Goal: Navigation & Orientation: Find specific page/section

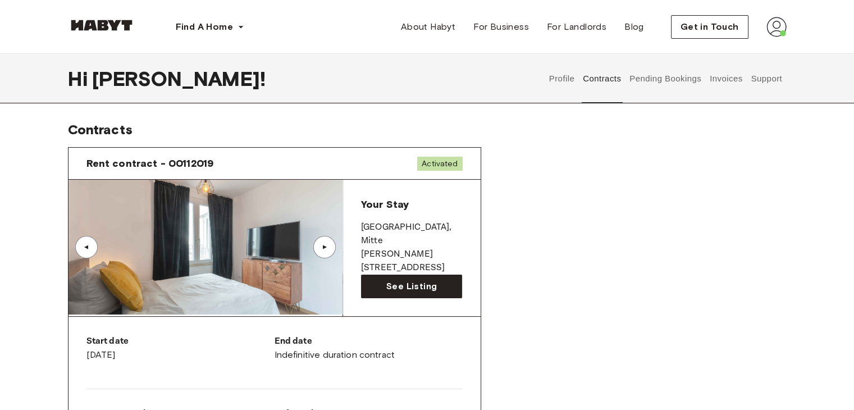
click at [661, 84] on button "Pending Bookings" at bounding box center [666, 78] width 75 height 49
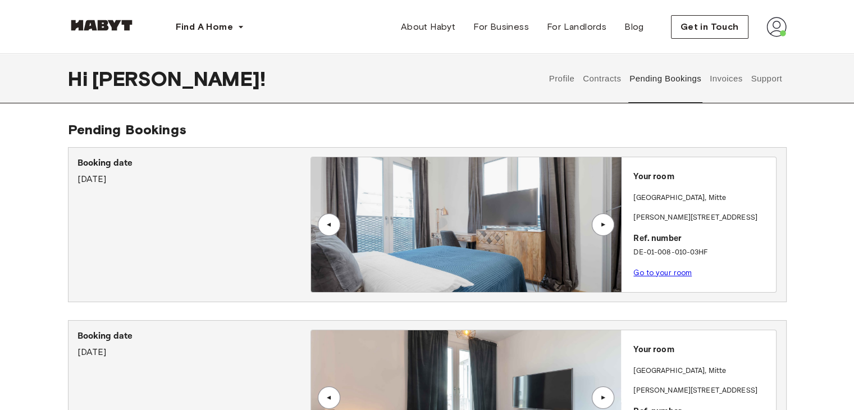
click at [721, 80] on button "Invoices" at bounding box center [725, 78] width 35 height 49
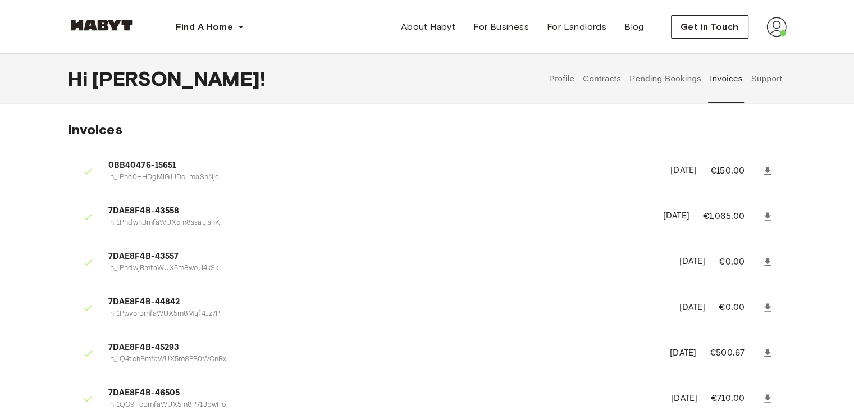
click at [608, 77] on button "Contracts" at bounding box center [602, 78] width 41 height 49
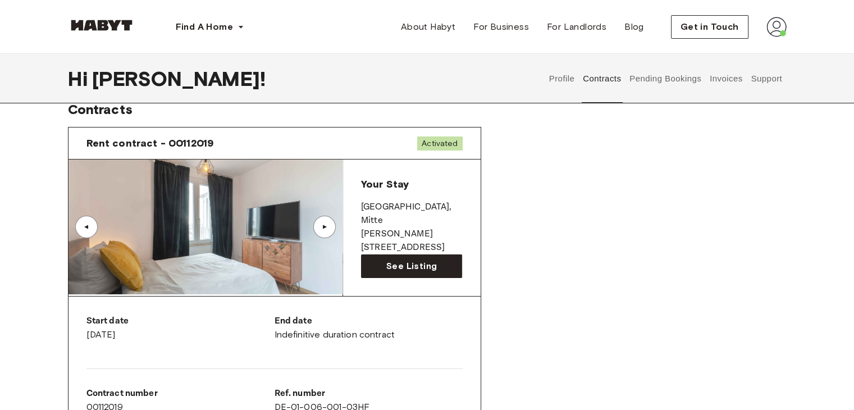
scroll to position [17, 0]
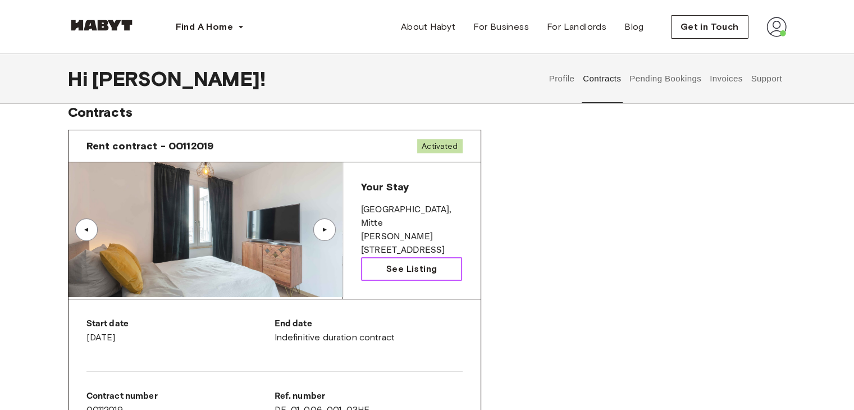
click at [457, 261] on link "See Listing" at bounding box center [412, 269] width 102 height 24
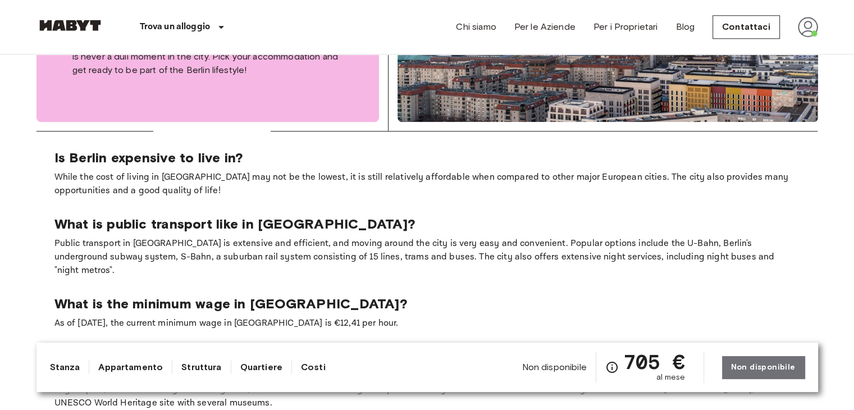
scroll to position [1338, 0]
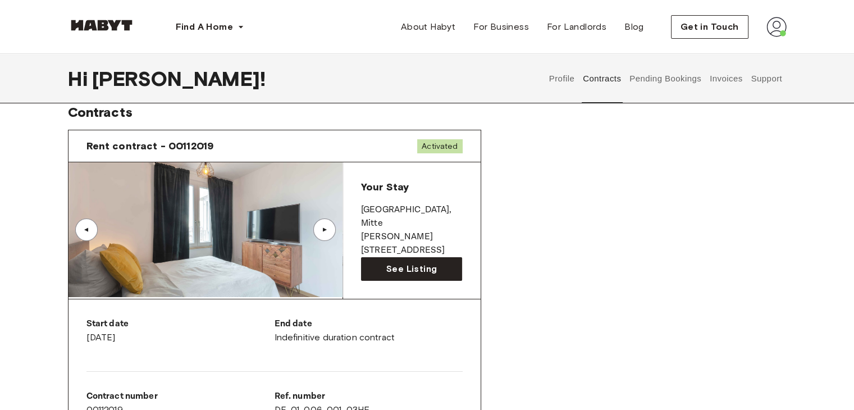
click at [712, 80] on button "Invoices" at bounding box center [725, 78] width 35 height 49
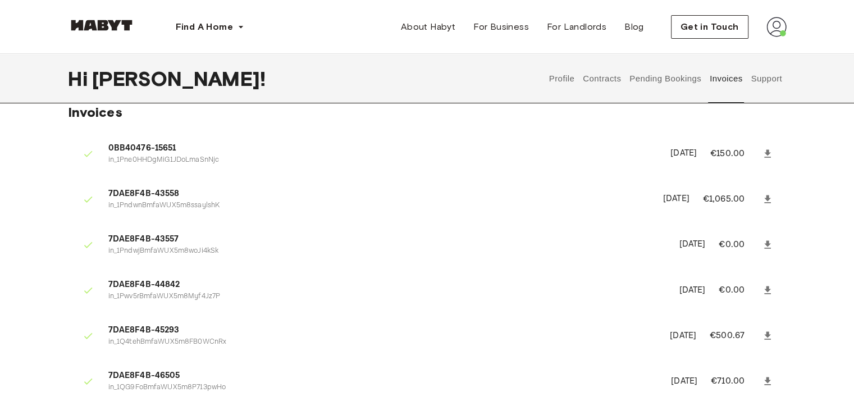
click at [766, 154] on icon at bounding box center [767, 153] width 7 height 8
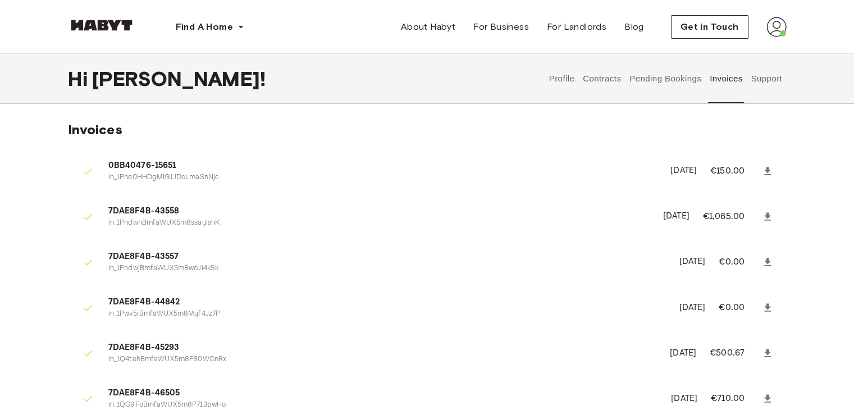
click at [600, 84] on button "Contracts" at bounding box center [602, 78] width 41 height 49
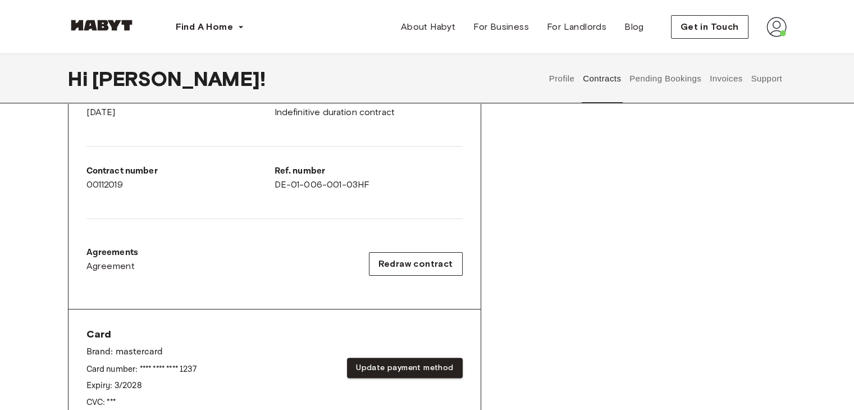
scroll to position [246, 0]
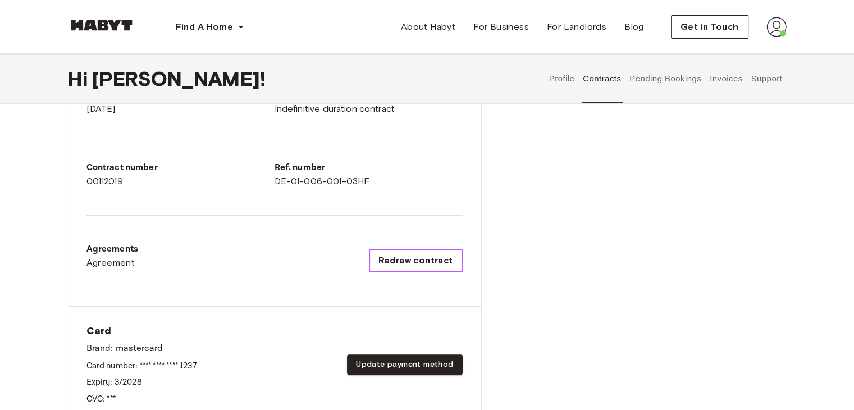
click at [427, 254] on span "Redraw contract" at bounding box center [416, 260] width 75 height 13
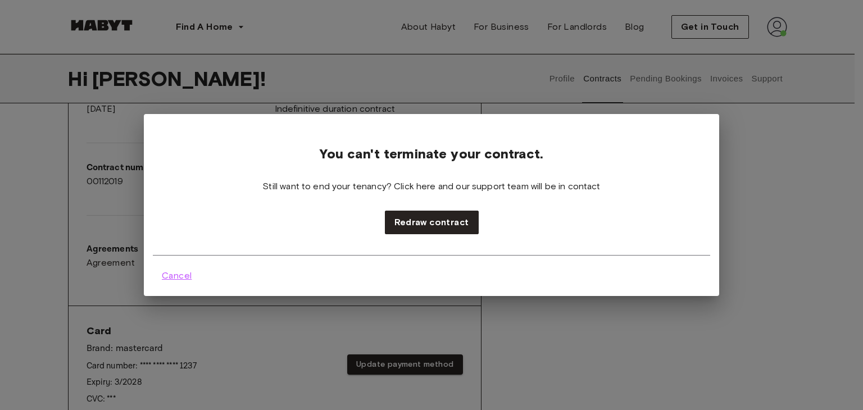
click at [170, 271] on span "Cancel" at bounding box center [177, 275] width 30 height 13
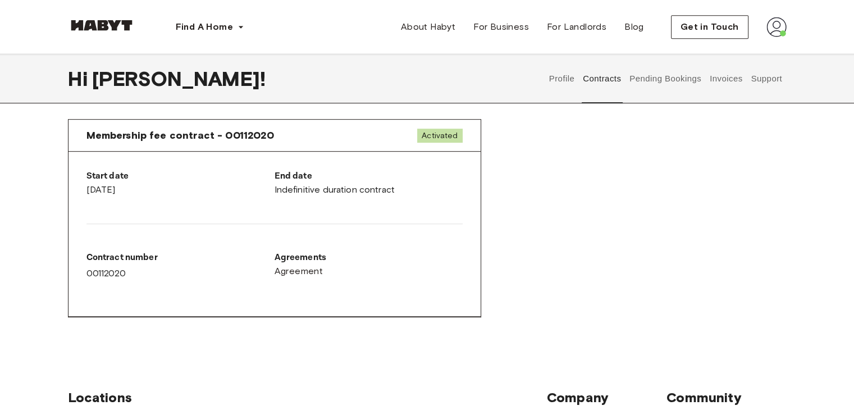
scroll to position [586, 0]
click at [565, 80] on button "Profile" at bounding box center [562, 78] width 29 height 49
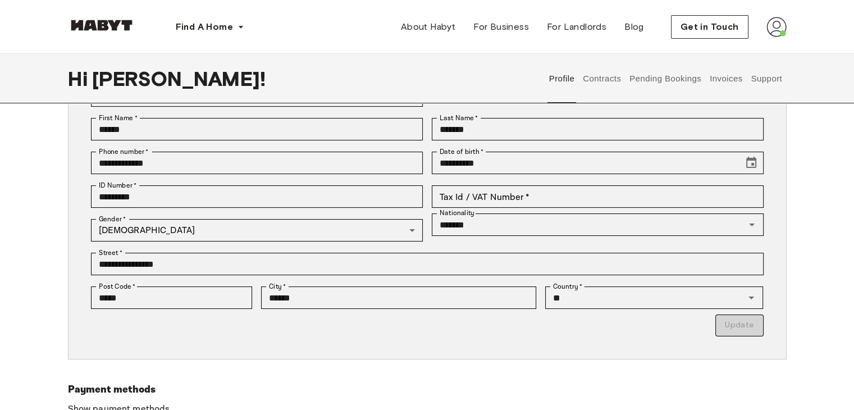
scroll to position [112, 0]
click at [601, 84] on button "Contracts" at bounding box center [602, 78] width 41 height 49
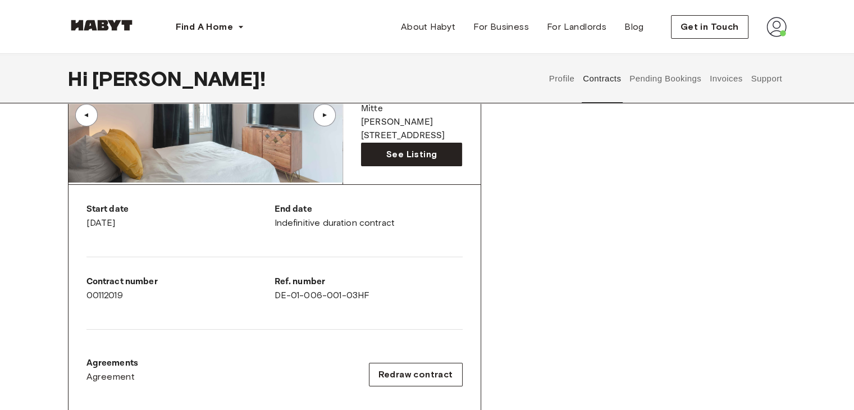
scroll to position [137, 0]
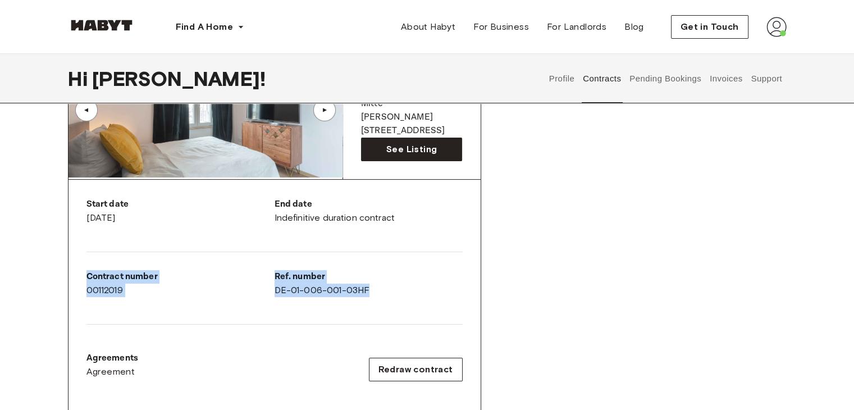
drag, startPoint x: 89, startPoint y: 271, endPoint x: 415, endPoint y: 289, distance: 326.2
click at [415, 289] on div "Start date August 15th, 2025 End date Indefinitive duration contract Contract n…" at bounding box center [275, 297] width 412 height 235
copy div "Contract number 00112019 Ref. number DE-01-006-001-03HF"
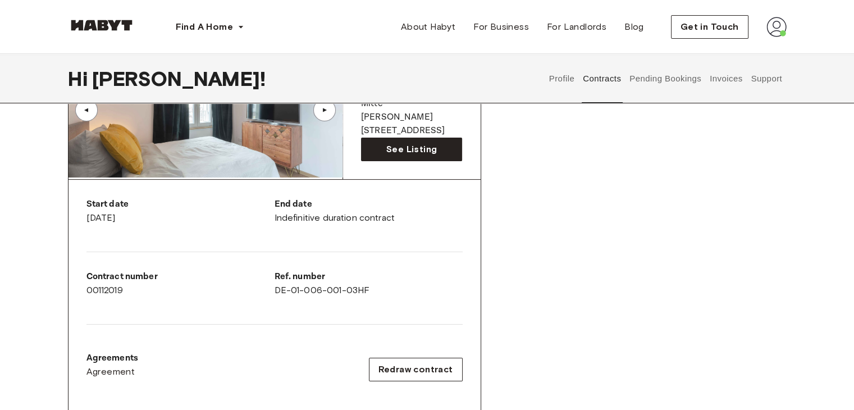
click at [542, 213] on div "Rent contract - 00112019 Activated ▲ ▲ Your Stay BERLIN , Mitte Klara Franke St…" at bounding box center [427, 280] width 719 height 558
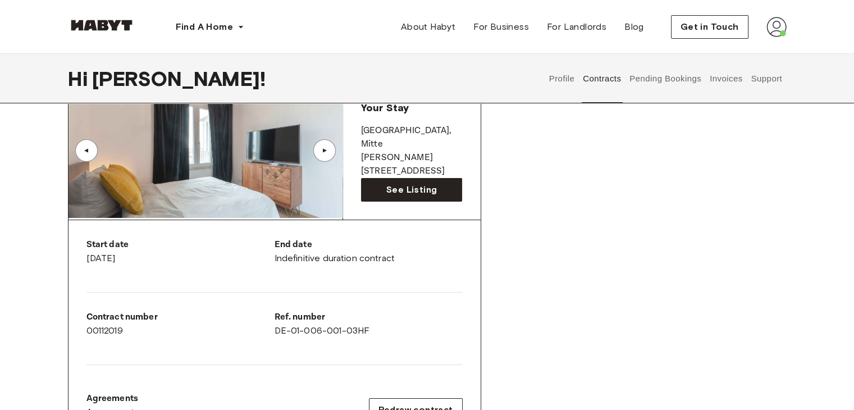
scroll to position [0, 0]
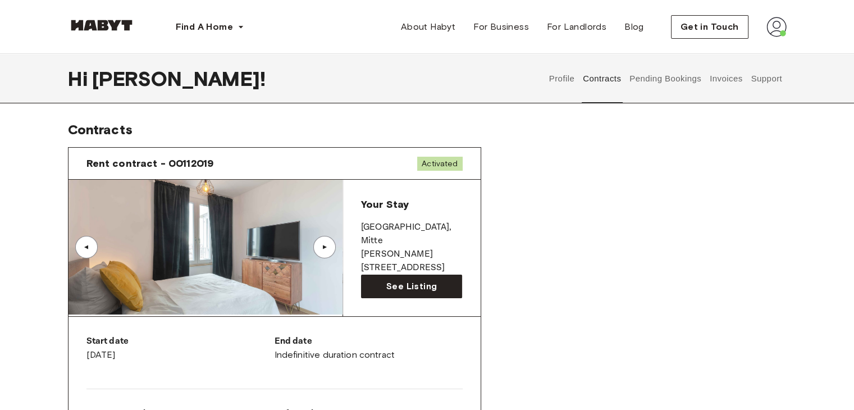
click at [671, 140] on div "Rent contract - 00112019 Activated ▲ ▲ Your Stay BERLIN , Mitte Klara Franke St…" at bounding box center [427, 417] width 719 height 558
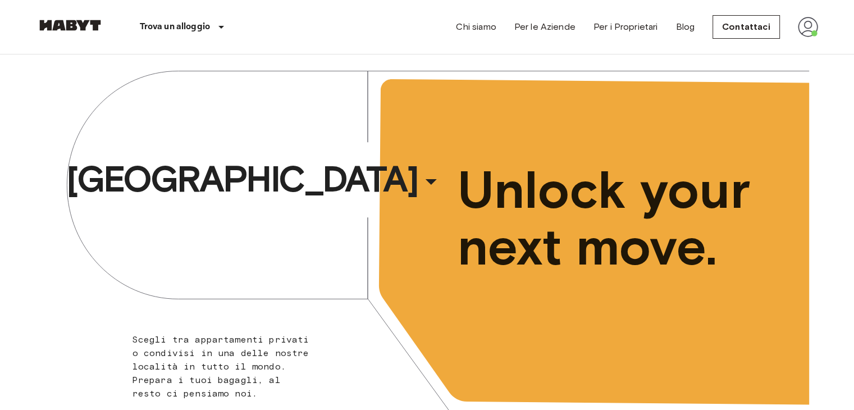
click at [805, 28] on img at bounding box center [808, 27] width 20 height 20
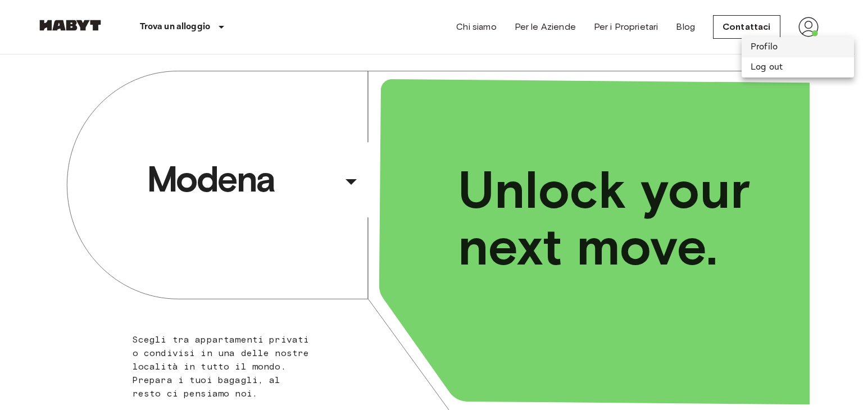
click at [764, 48] on li "Profilo" at bounding box center [797, 47] width 112 height 20
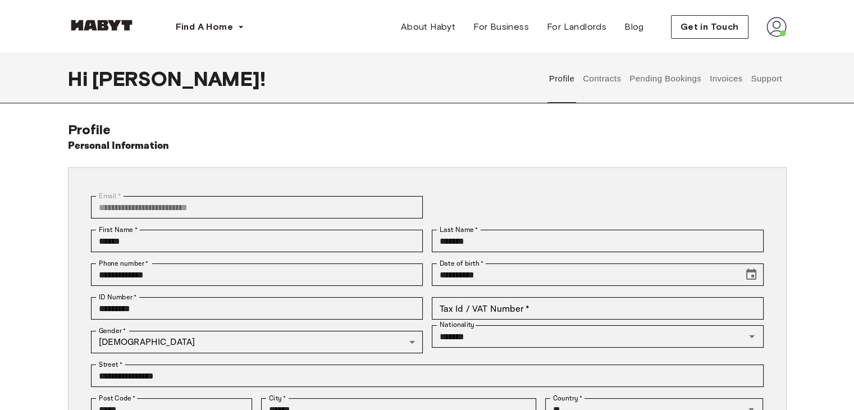
click at [658, 76] on button "Pending Bookings" at bounding box center [666, 78] width 75 height 49
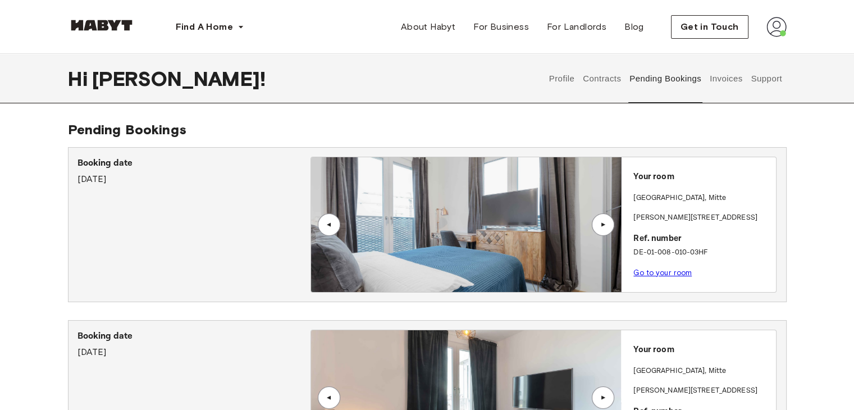
click at [595, 79] on button "Contracts" at bounding box center [602, 78] width 41 height 49
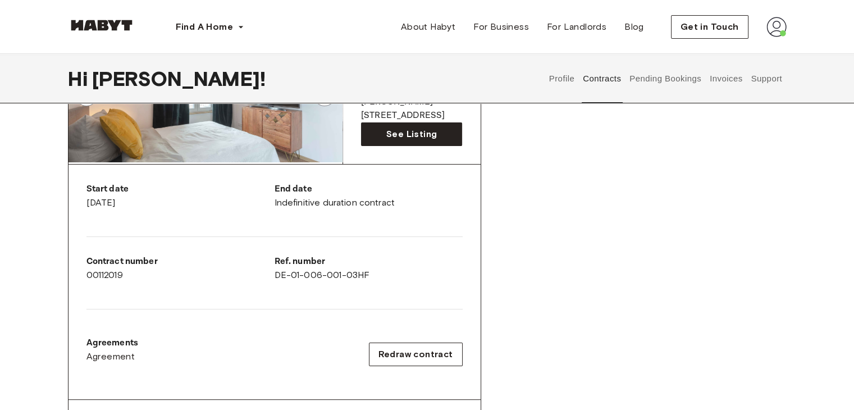
scroll to position [151, 0]
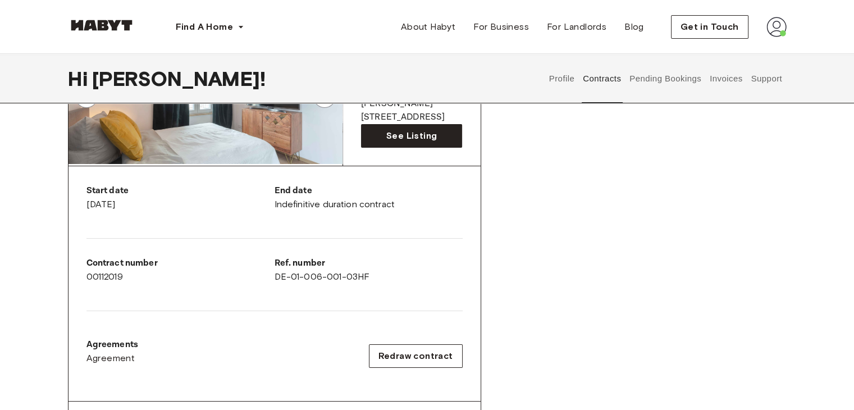
click at [761, 77] on button "Support" at bounding box center [767, 78] width 34 height 49
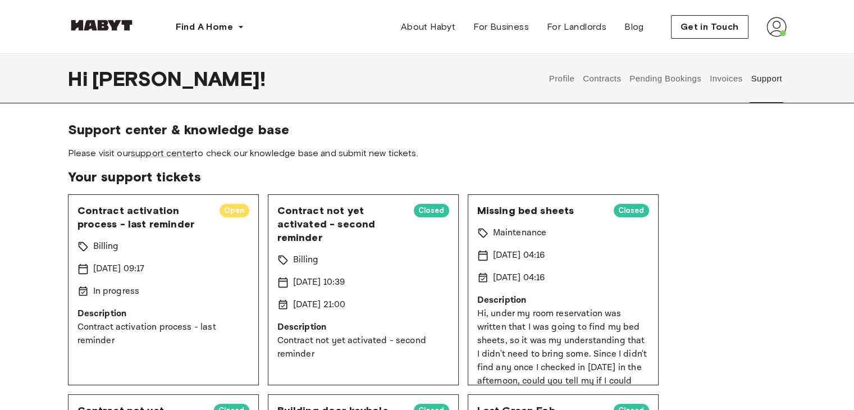
click at [204, 259] on div "Contract activation process - last reminder Open Billing 14 Aug 2025 09:17 In p…" at bounding box center [163, 289] width 191 height 191
click at [169, 227] on span "Contract activation process - last reminder" at bounding box center [144, 217] width 133 height 27
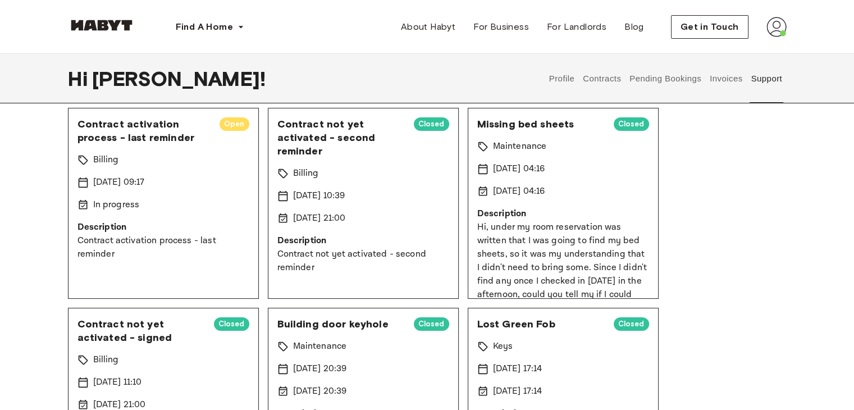
scroll to position [85, 0]
click at [193, 218] on div "Contract activation process - last reminder Open Billing 14 Aug 2025 09:17 In p…" at bounding box center [163, 204] width 191 height 191
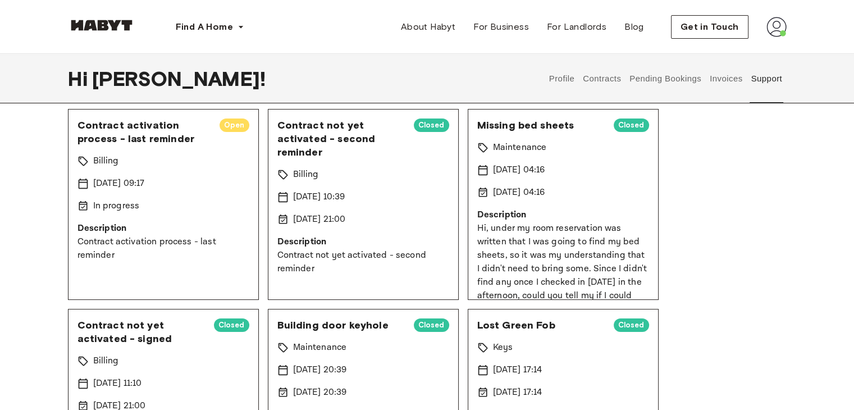
scroll to position [29, 0]
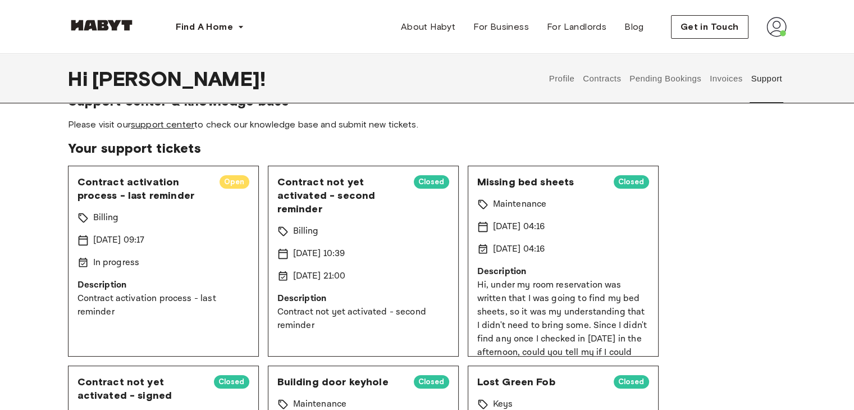
drag, startPoint x: 238, startPoint y: 174, endPoint x: 183, endPoint y: 124, distance: 74.0
click at [183, 124] on link "support center" at bounding box center [162, 124] width 63 height 11
click at [555, 81] on button "Profile" at bounding box center [562, 78] width 29 height 49
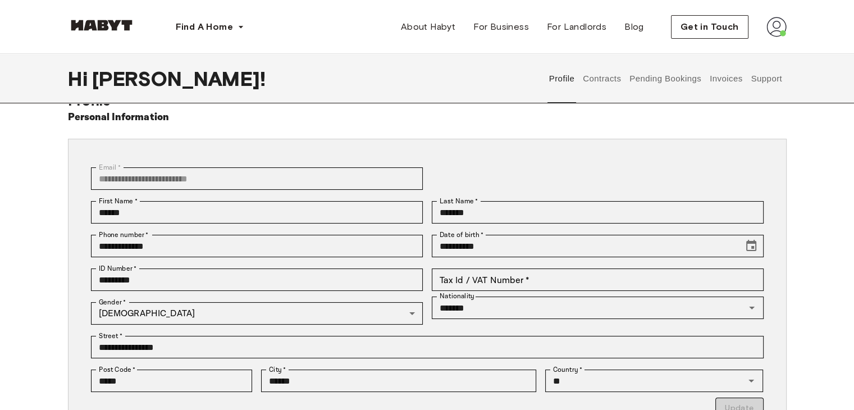
click at [605, 86] on button "Contracts" at bounding box center [602, 78] width 41 height 49
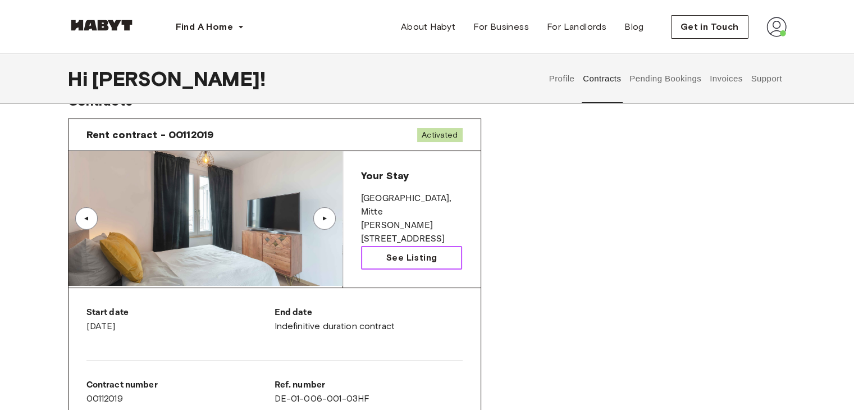
click at [375, 257] on link "See Listing" at bounding box center [412, 258] width 102 height 24
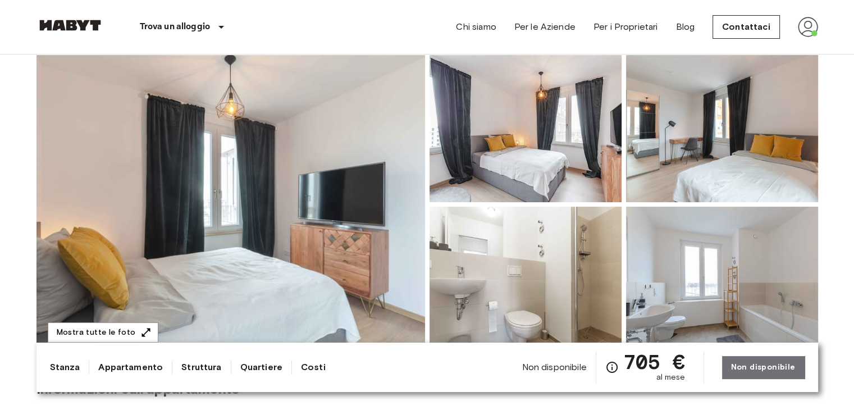
scroll to position [92, 0]
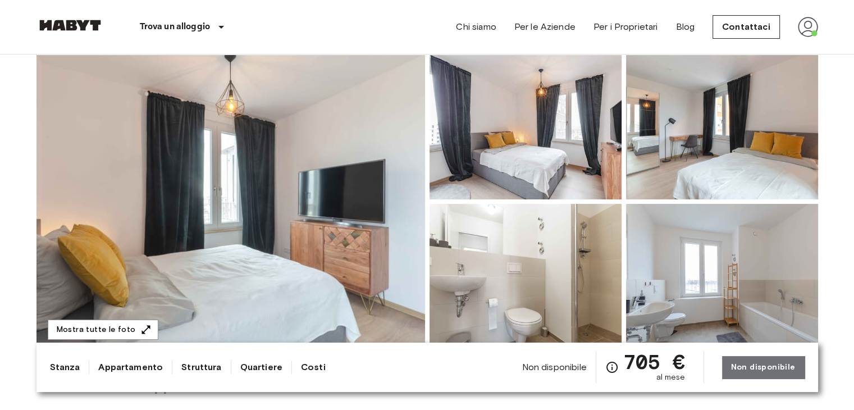
click at [326, 245] on img at bounding box center [231, 201] width 389 height 299
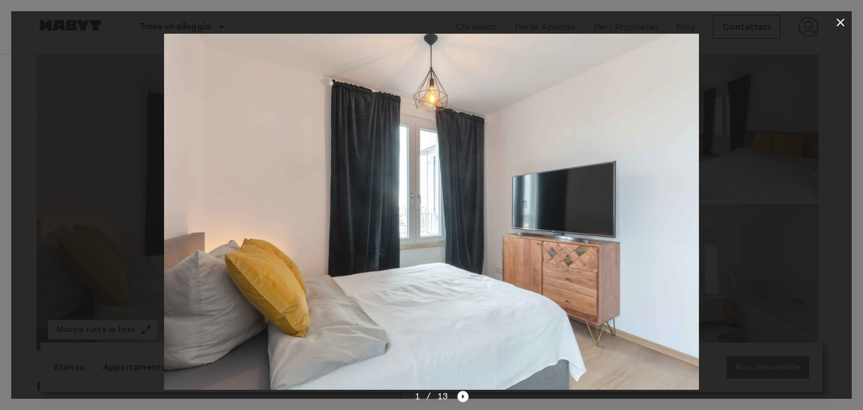
click at [458, 181] on img at bounding box center [431, 212] width 535 height 356
click at [464, 398] on icon "Next image" at bounding box center [462, 396] width 11 height 11
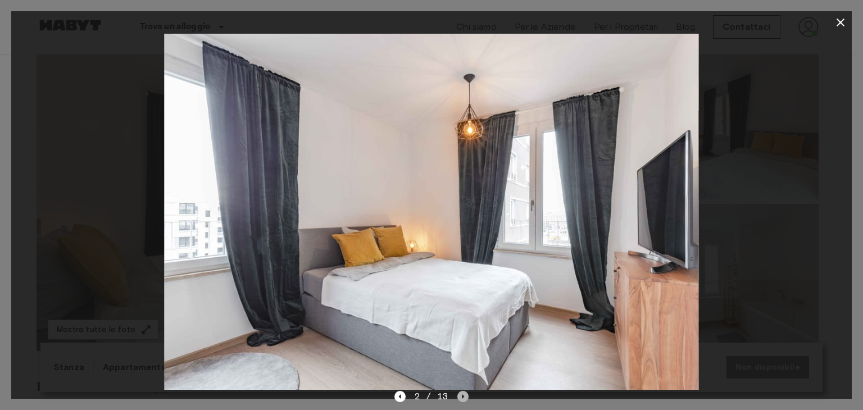
click at [464, 398] on icon "Next image" at bounding box center [462, 396] width 11 height 11
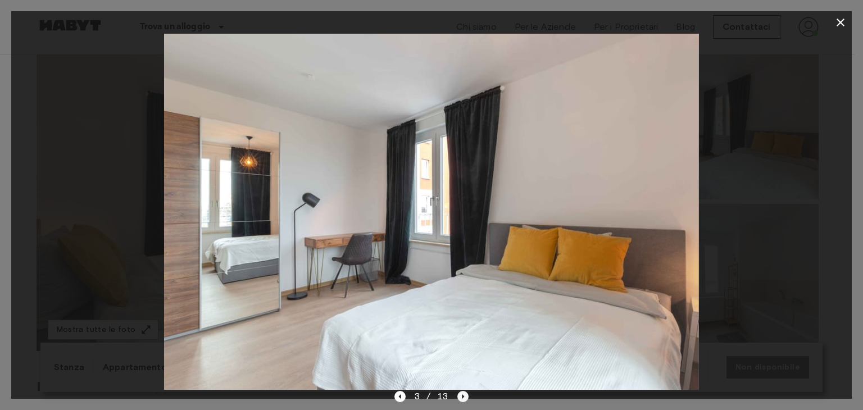
click at [465, 394] on icon "Next image" at bounding box center [462, 396] width 11 height 11
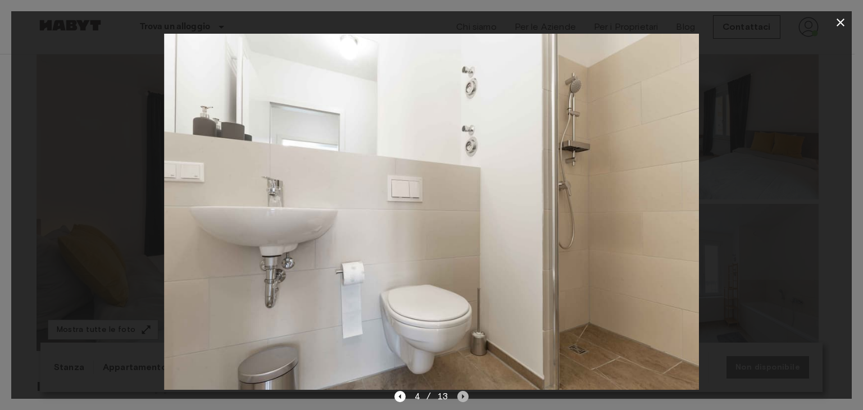
click at [465, 394] on icon "Next image" at bounding box center [462, 396] width 11 height 11
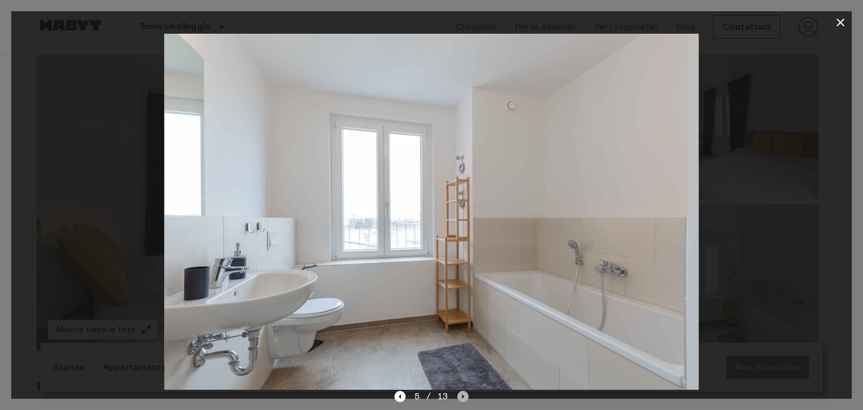
click at [462, 395] on icon "Next image" at bounding box center [462, 396] width 11 height 11
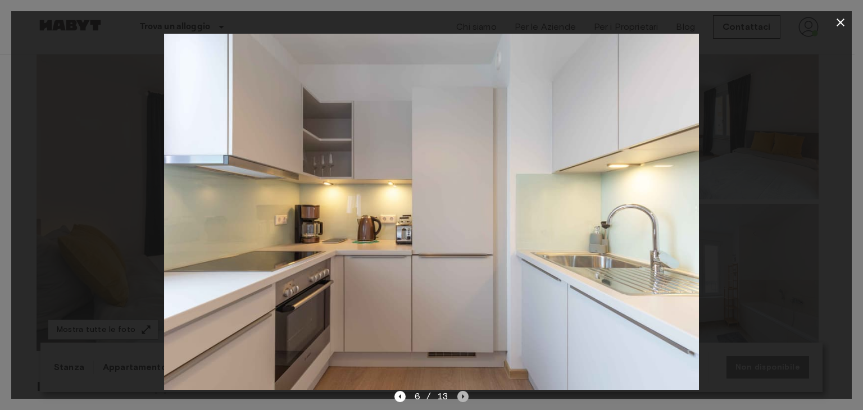
click at [462, 395] on icon "Next image" at bounding box center [462, 396] width 11 height 11
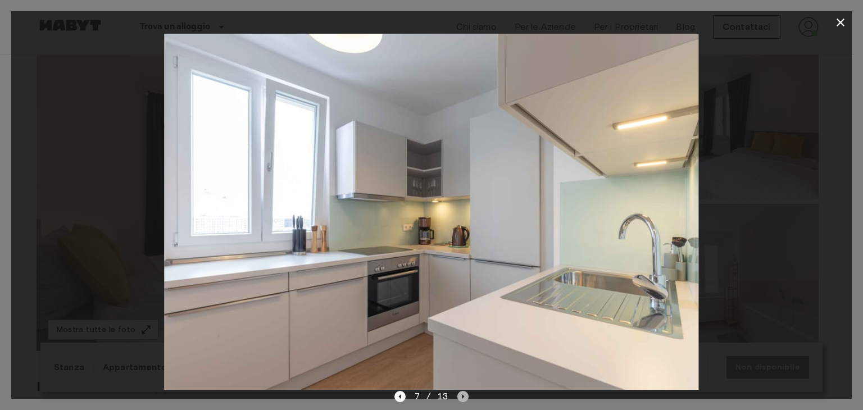
click at [463, 397] on icon "Next image" at bounding box center [463, 396] width 2 height 4
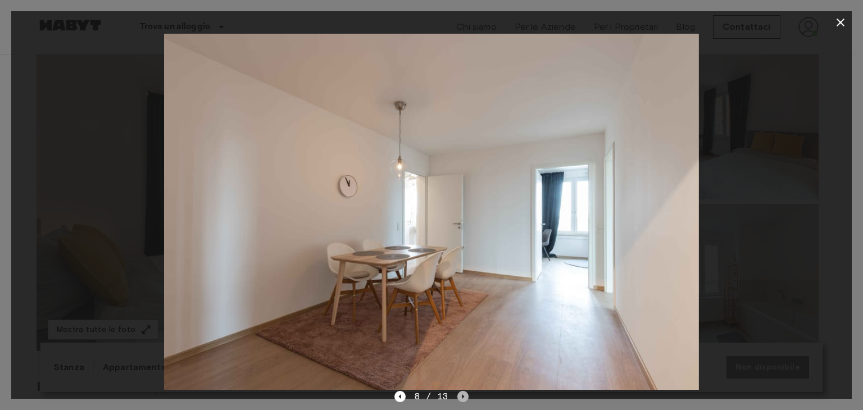
click at [463, 397] on icon "Next image" at bounding box center [463, 396] width 2 height 4
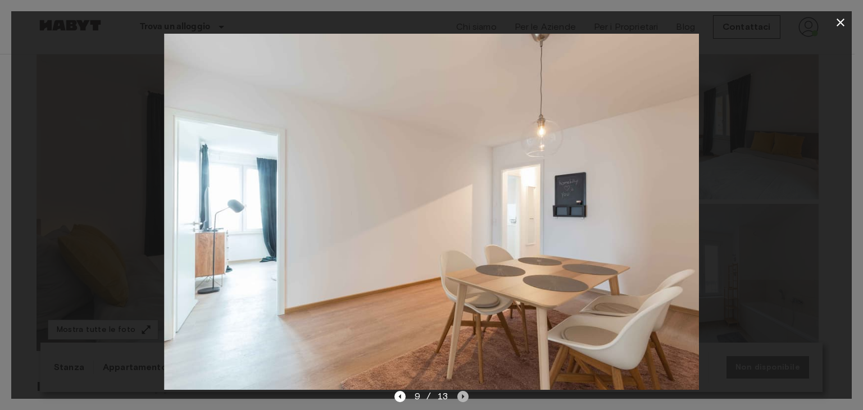
click at [463, 397] on icon "Next image" at bounding box center [463, 396] width 2 height 4
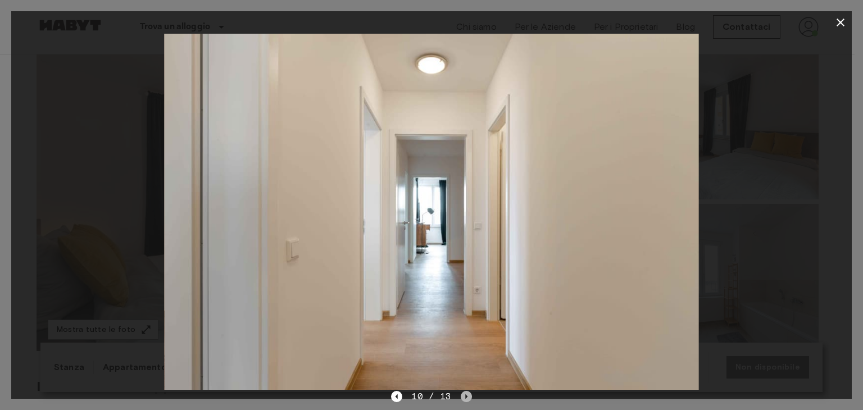
click at [463, 397] on icon "Next image" at bounding box center [466, 396] width 11 height 11
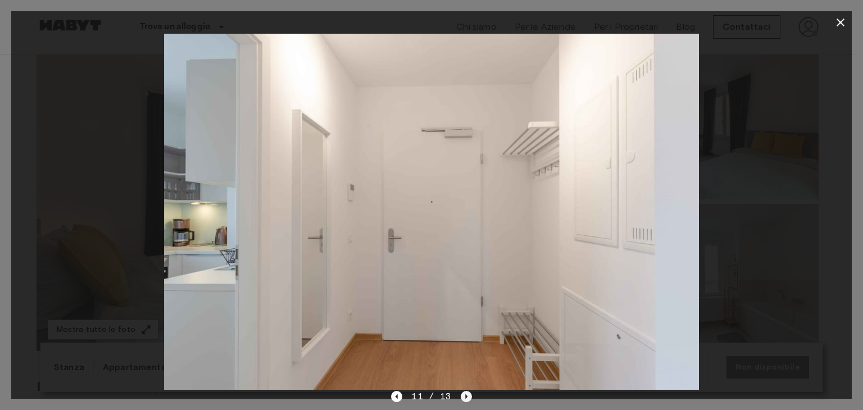
click at [465, 396] on icon "Next image" at bounding box center [466, 396] width 2 height 4
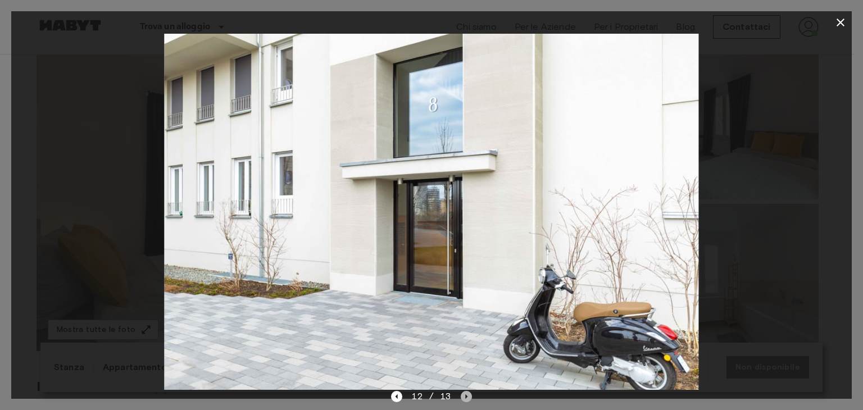
click at [465, 396] on icon "Next image" at bounding box center [466, 396] width 2 height 4
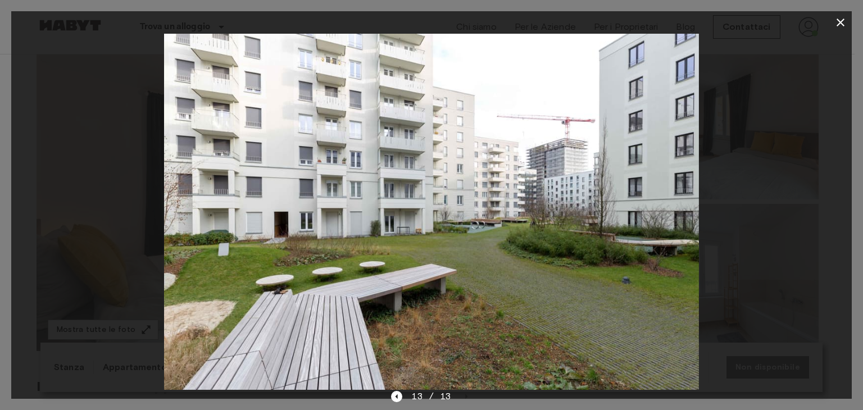
click at [844, 21] on icon "button" at bounding box center [840, 22] width 13 height 13
